Goal: Task Accomplishment & Management: Complete application form

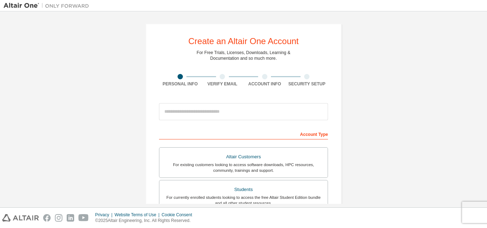
click at [188, 83] on div "Personal Info" at bounding box center [180, 84] width 42 height 6
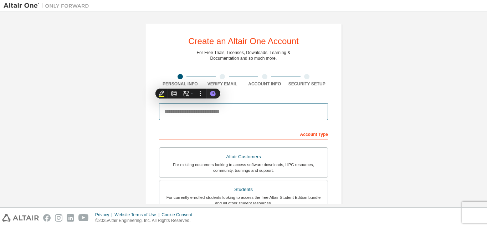
click at [198, 108] on input "email" at bounding box center [243, 111] width 169 height 17
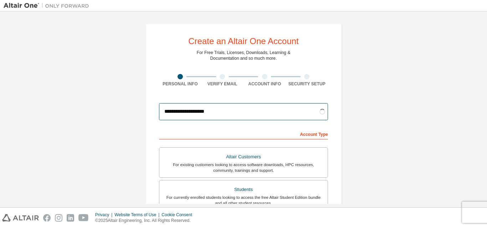
type input "**********"
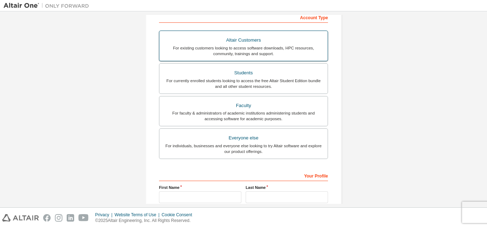
scroll to position [143, 0]
